Goal: Information Seeking & Learning: Learn about a topic

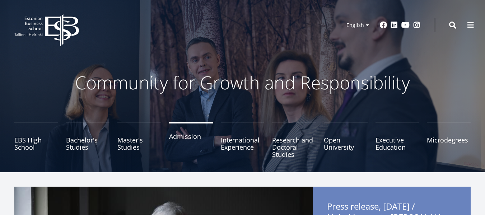
click at [187, 139] on link "Admission" at bounding box center [191, 140] width 44 height 36
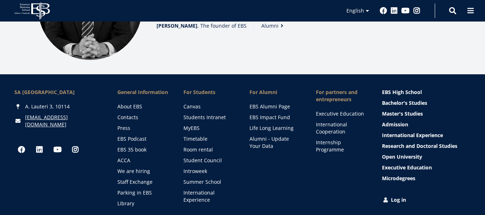
scroll to position [965, 0]
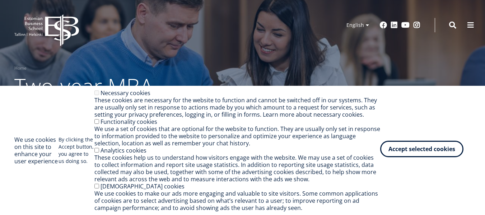
click at [424, 154] on button "Accept selected cookies" at bounding box center [421, 149] width 83 height 17
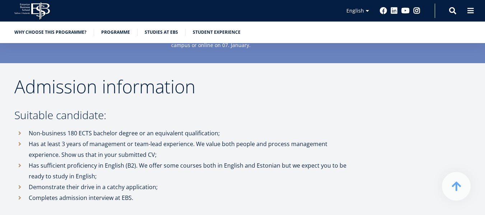
scroll to position [1758, 0]
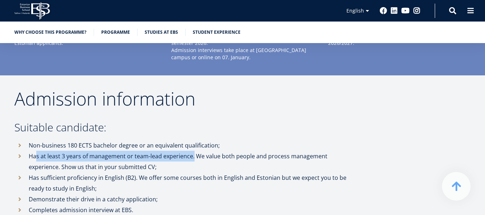
drag, startPoint x: 36, startPoint y: 136, endPoint x: 192, endPoint y: 133, distance: 156.1
click at [192, 151] on li "Has at least 3 years of management or team-lead experience. We value both peopl…" at bounding box center [184, 162] width 341 height 22
click at [167, 151] on li "Has at least 3 years of management or team-lead experience. We value both peopl…" at bounding box center [184, 162] width 341 height 22
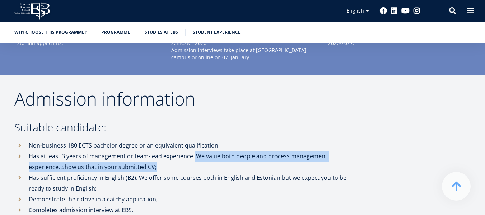
drag, startPoint x: 192, startPoint y: 133, endPoint x: 188, endPoint y: 142, distance: 10.3
click at [188, 151] on li "Has at least 3 years of management or team-lead experience. We value both peopl…" at bounding box center [184, 162] width 341 height 22
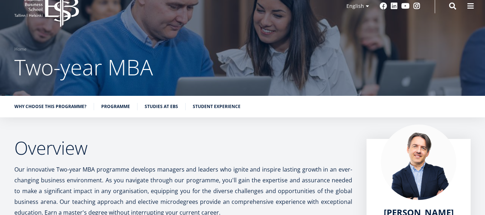
scroll to position [72, 0]
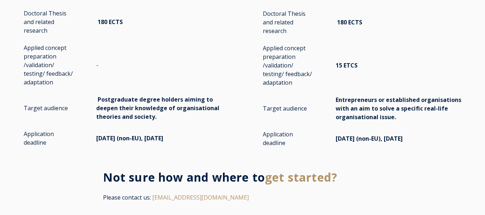
scroll to position [1364, 0]
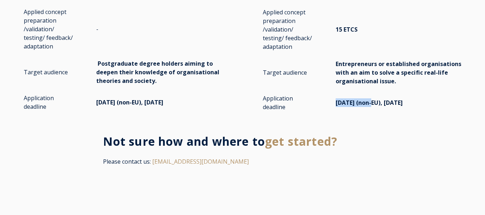
drag, startPoint x: 335, startPoint y: 88, endPoint x: 373, endPoint y: 88, distance: 37.7
click at [373, 99] on span "May 1st (non-EU), August 1st, 2025" at bounding box center [369, 103] width 67 height 8
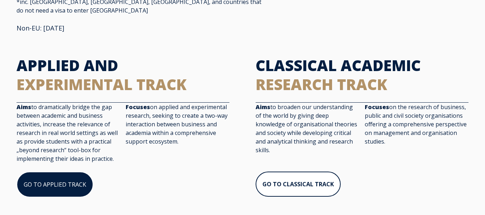
scroll to position [71, 0]
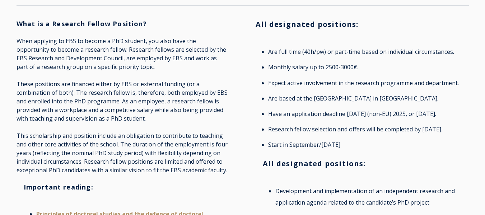
scroll to position [179, 0]
drag, startPoint x: 269, startPoint y: 114, endPoint x: 457, endPoint y: 116, distance: 188.4
click at [457, 116] on li "Have an application deadline May 1st (non-EU) 2025, or August 1st 2025." at bounding box center [366, 113] width 196 height 11
click at [302, 130] on li "Research fellow selection and offers will be completed by September 15th." at bounding box center [366, 128] width 196 height 11
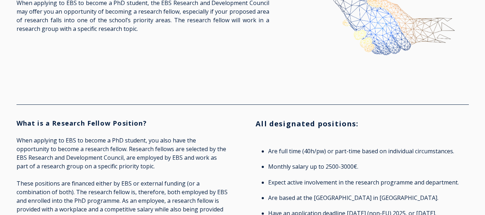
scroll to position [0, 0]
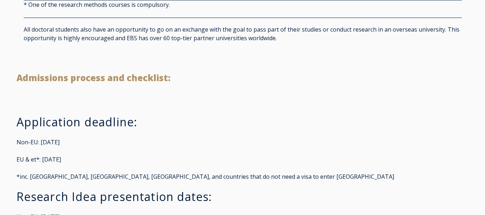
scroll to position [1543, 0]
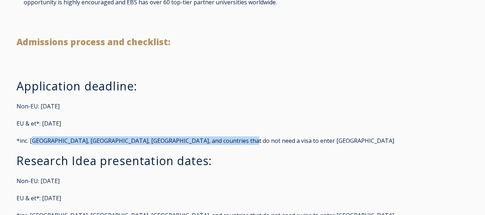
drag, startPoint x: 34, startPoint y: 142, endPoint x: 245, endPoint y: 141, distance: 211.4
click at [246, 142] on p "*inc. [GEOGRAPHIC_DATA], [GEOGRAPHIC_DATA], [GEOGRAPHIC_DATA], and countries th…" at bounding box center [243, 140] width 452 height 9
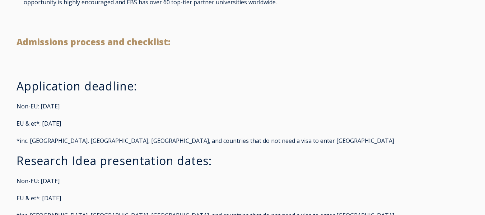
click at [171, 117] on span "Application deadline: Non-EU: [DATE] EU & et*: [DATE] *inc. [GEOGRAPHIC_DATA], …" at bounding box center [243, 149] width 452 height 141
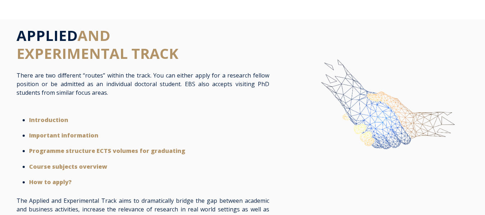
scroll to position [0, 0]
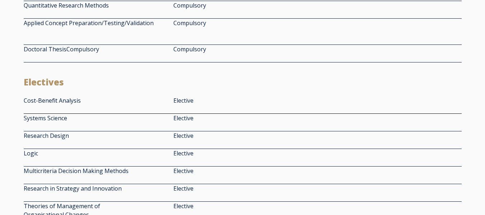
scroll to position [1076, 0]
